Goal: Task Accomplishment & Management: Manage account settings

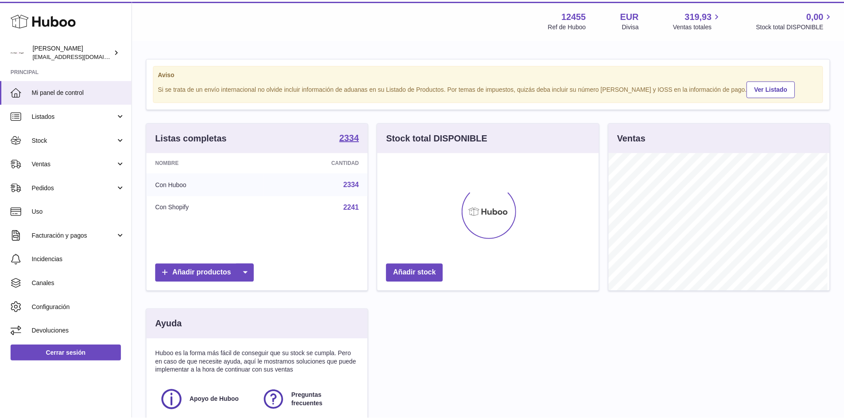
scroll to position [138, 223]
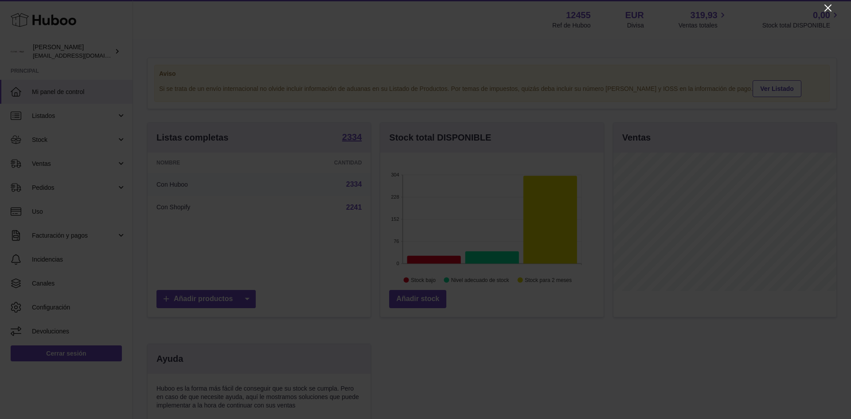
click at [825, 8] on icon "Close" at bounding box center [828, 8] width 11 height 11
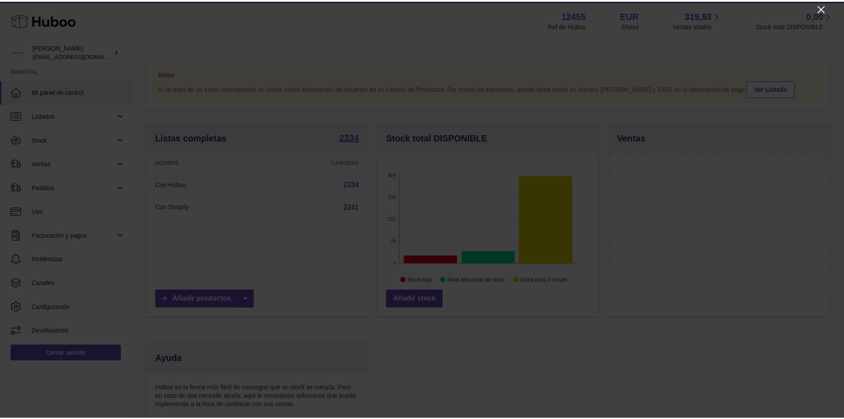
scroll to position [443054, 442972]
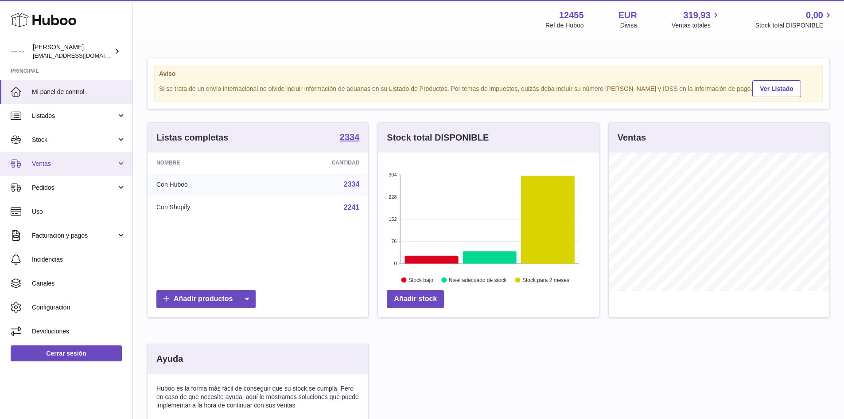
click at [76, 158] on link "Ventas" at bounding box center [66, 164] width 133 height 24
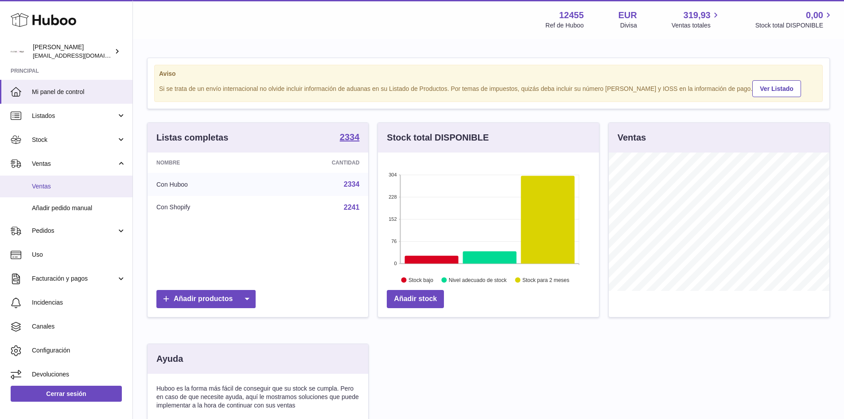
click at [52, 183] on span "Ventas" at bounding box center [79, 186] width 94 height 8
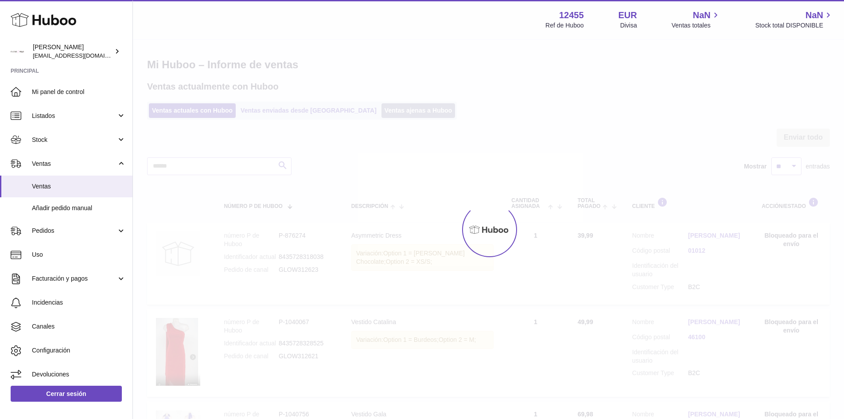
click at [382, 113] on link "Ventas ajenas a Huboo" at bounding box center [419, 110] width 74 height 15
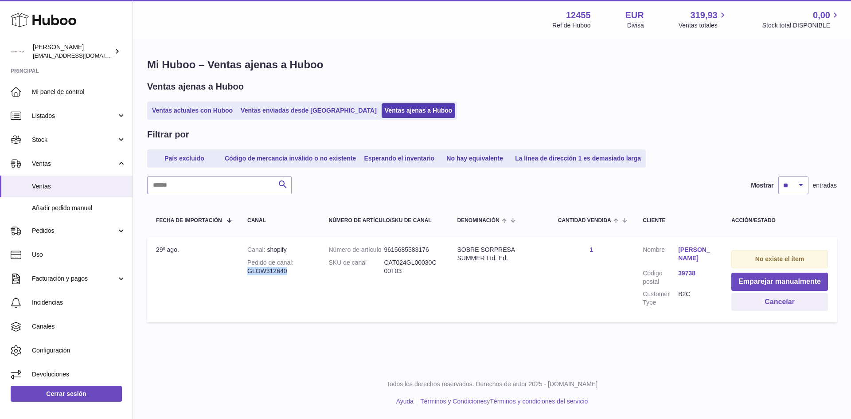
drag, startPoint x: 286, startPoint y: 269, endPoint x: 248, endPoint y: 273, distance: 37.9
click at [248, 273] on div "Pedido de canal GLOW312640" at bounding box center [278, 266] width 63 height 17
copy div "GLOW312640"
click at [766, 301] on button "Cancelar" at bounding box center [779, 302] width 97 height 18
